Goal: Task Accomplishment & Management: Use online tool/utility

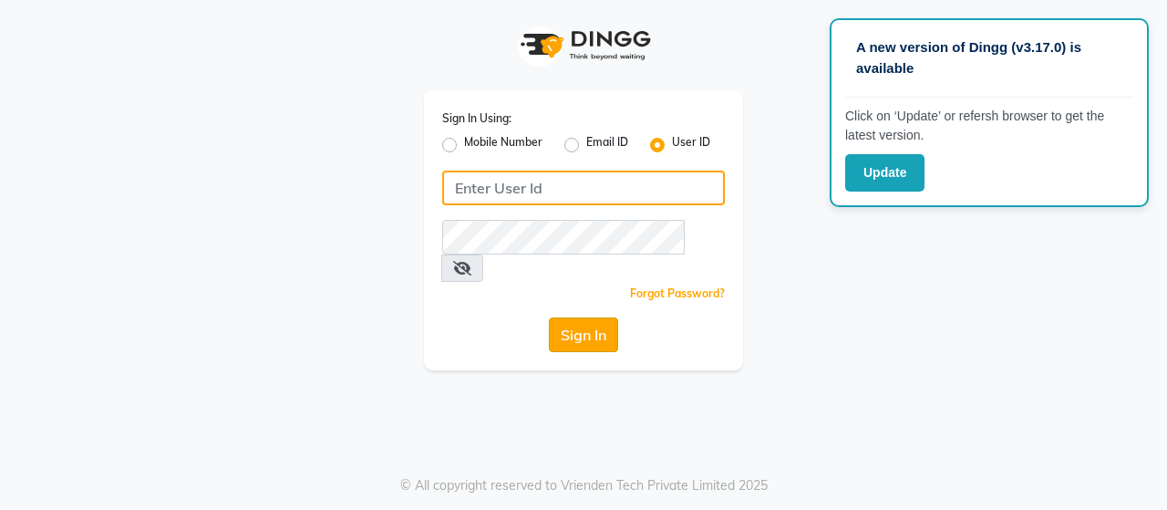
type input "samain"
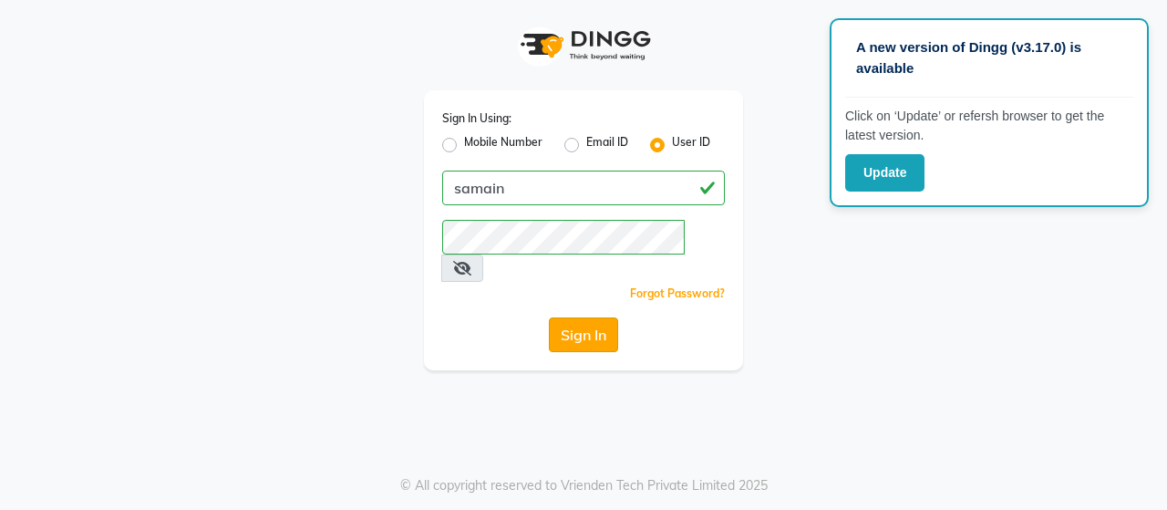
click at [591, 317] on button "Sign In" at bounding box center [583, 334] width 69 height 35
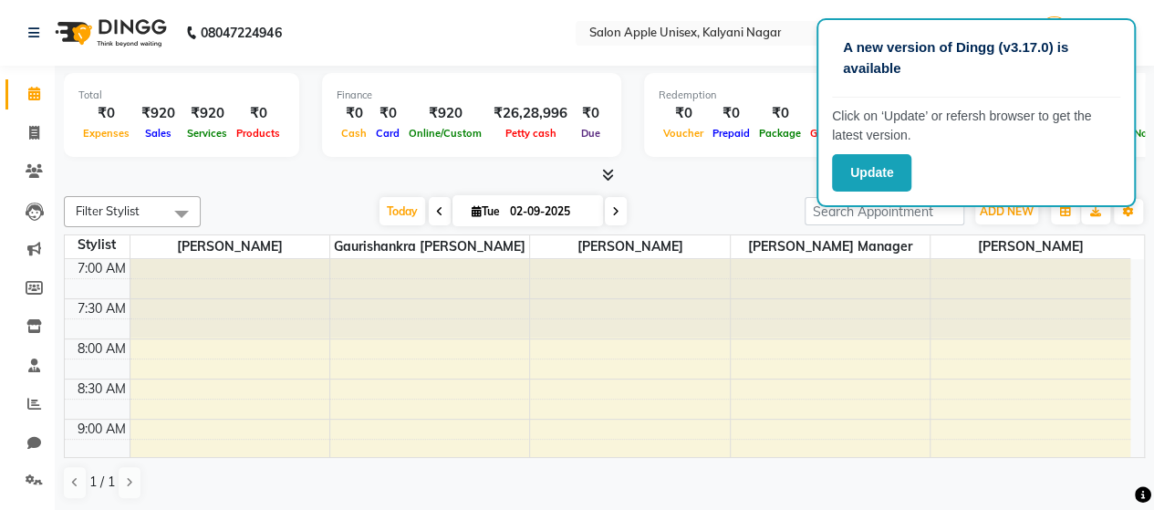
click at [730, 49] on nav "08047224946 Select Location × Salon Apple Unisex, Kalyani Nagar English ENGLISH…" at bounding box center [577, 33] width 1154 height 66
click at [862, 167] on button "Update" at bounding box center [871, 172] width 79 height 37
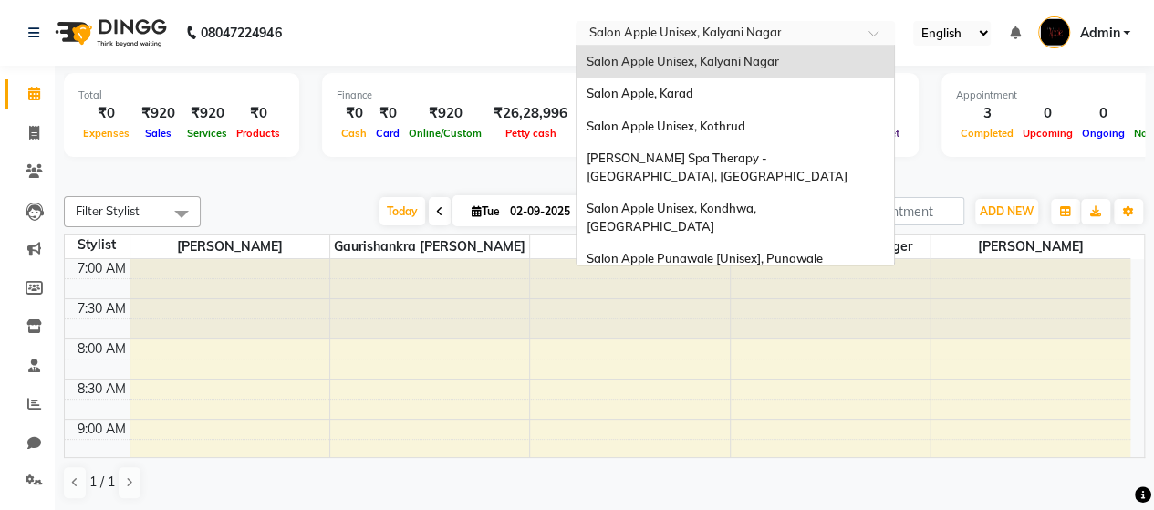
click at [740, 26] on input "text" at bounding box center [717, 35] width 264 height 18
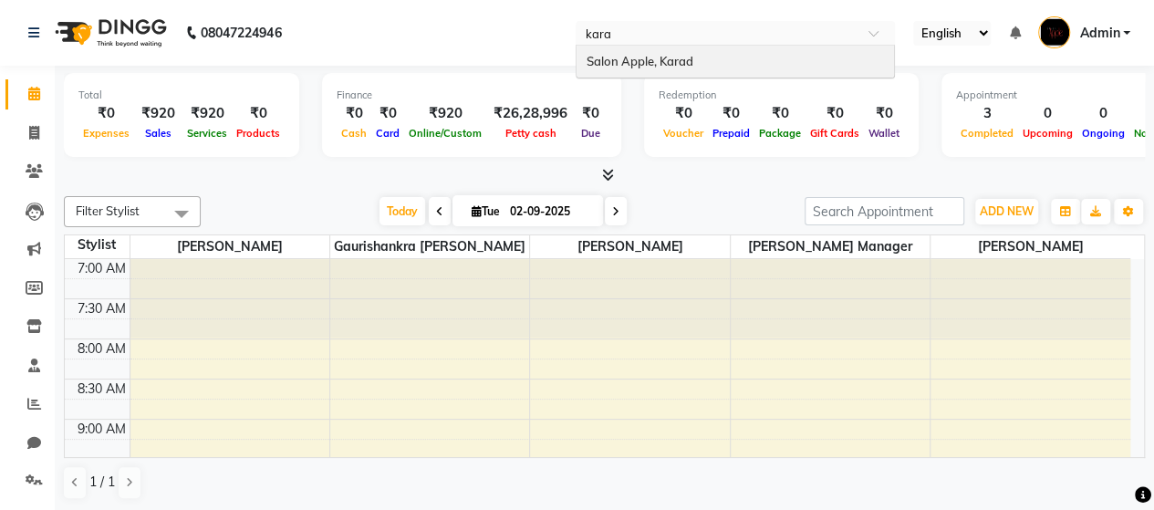
type input "karad"
click at [678, 73] on div "Salon Apple, Karad" at bounding box center [734, 62] width 317 height 33
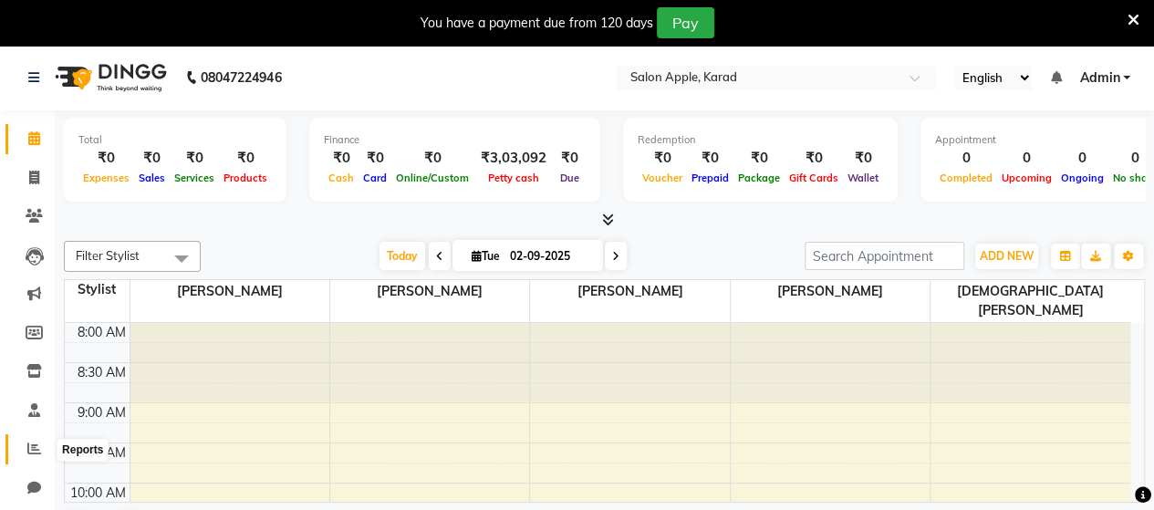
click at [29, 454] on icon at bounding box center [34, 448] width 14 height 14
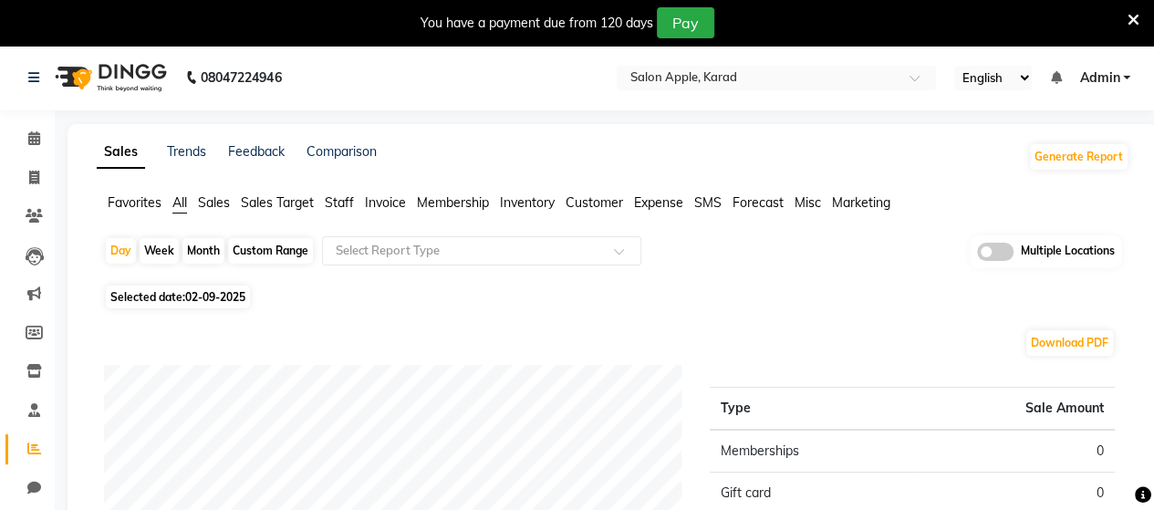
click at [199, 254] on div "Month" at bounding box center [203, 251] width 42 height 26
select select "9"
select select "2025"
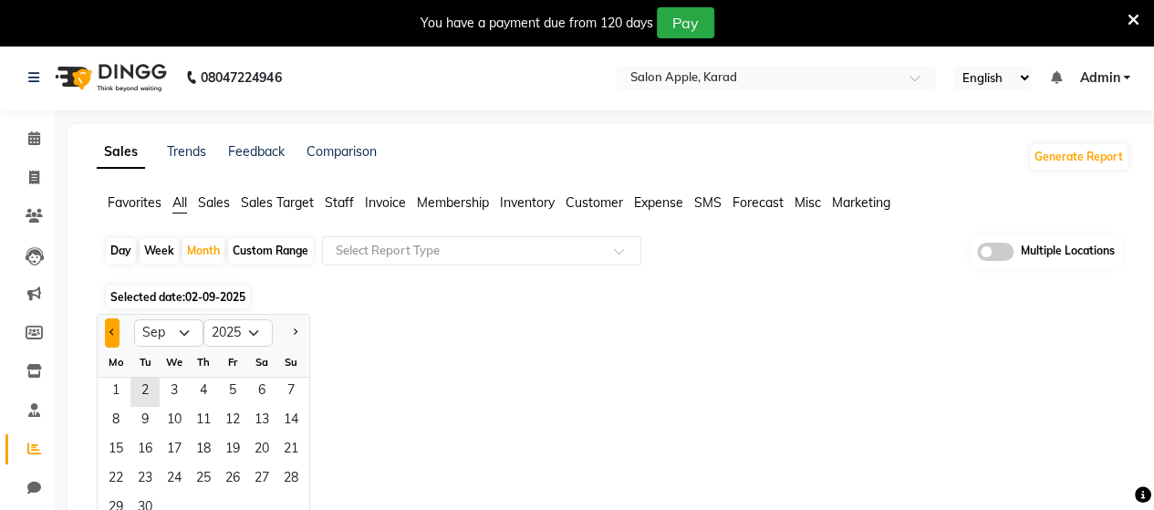
click at [106, 335] on button "Previous month" at bounding box center [112, 332] width 15 height 29
select select "8"
click at [230, 380] on span "1" at bounding box center [232, 392] width 29 height 29
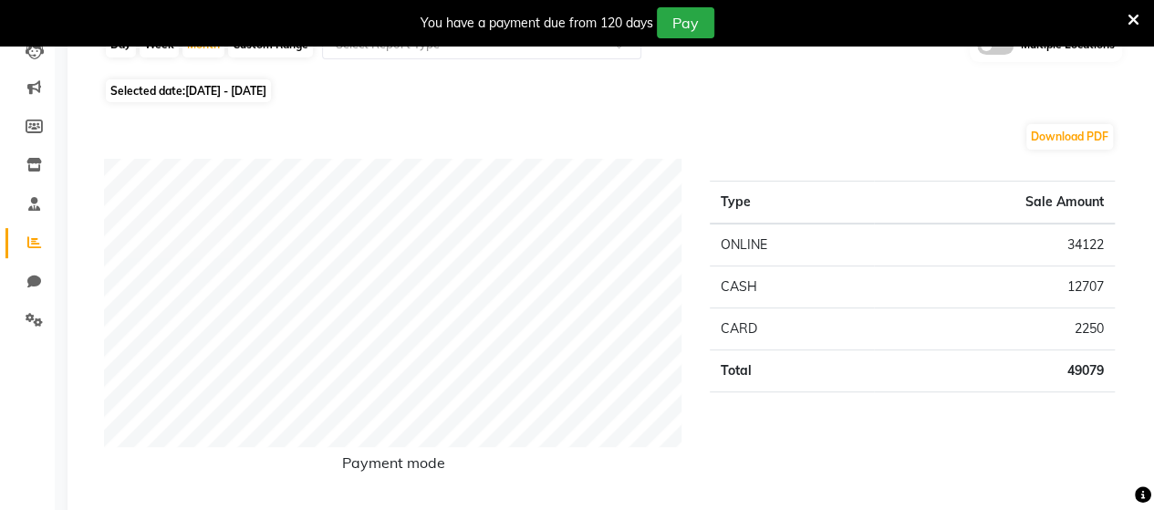
scroll to position [207, 0]
